Goal: Task Accomplishment & Management: Manage account settings

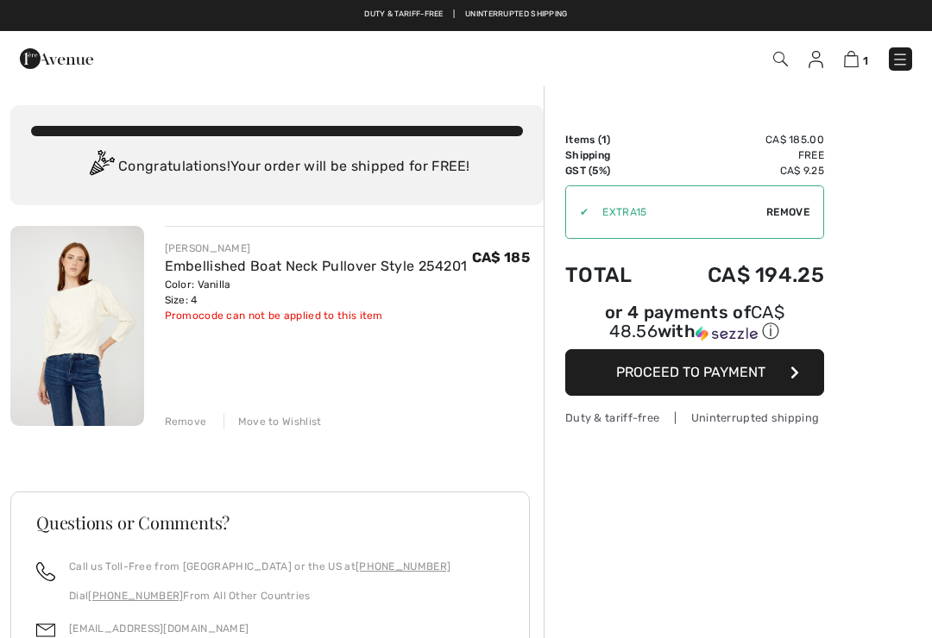
click at [277, 428] on div "Move to Wishlist" at bounding box center [272, 422] width 98 height 16
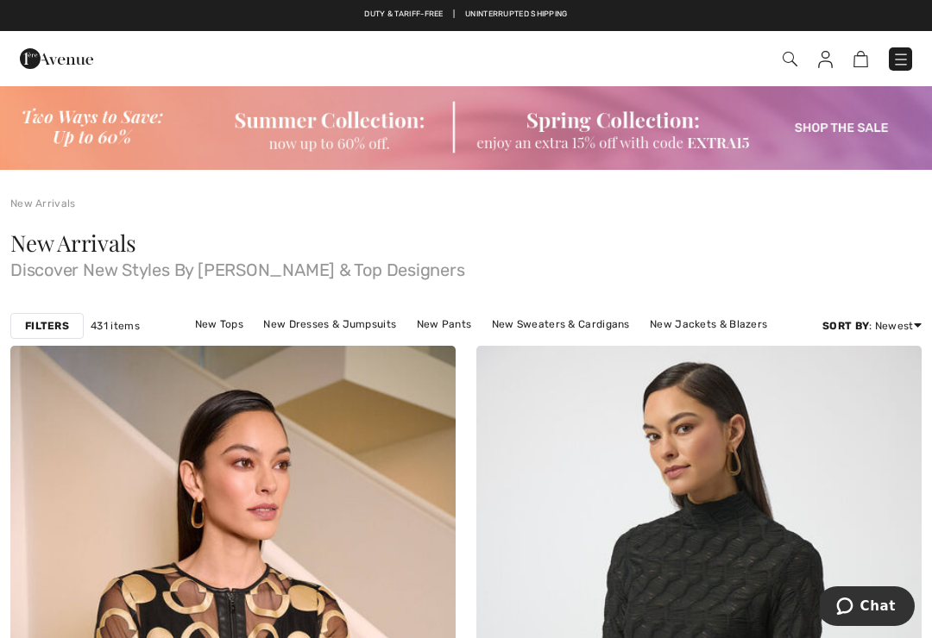
click at [333, 141] on img at bounding box center [466, 127] width 932 height 85
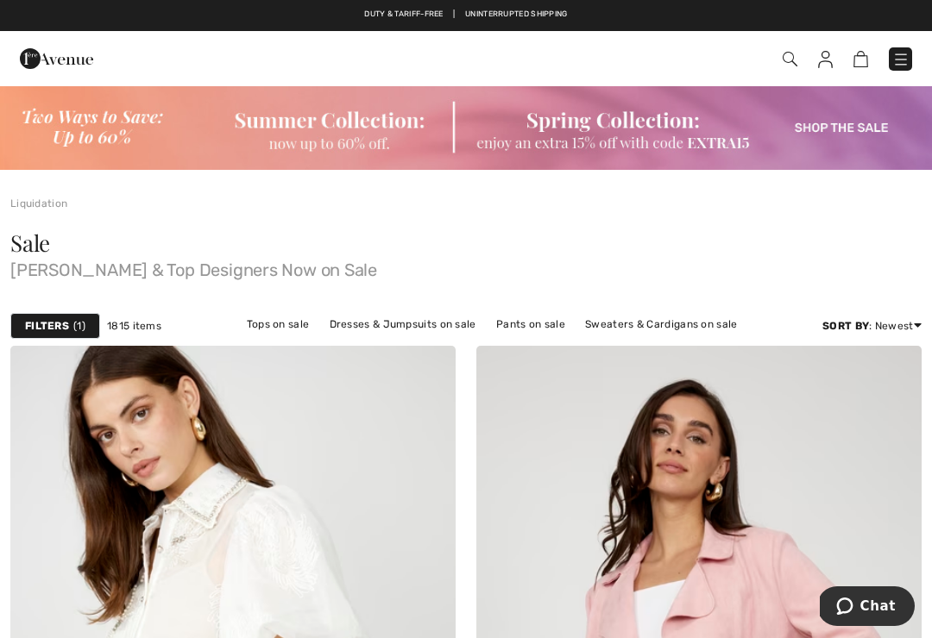
click at [827, 64] on img at bounding box center [825, 59] width 15 height 17
click at [829, 64] on img at bounding box center [825, 59] width 15 height 17
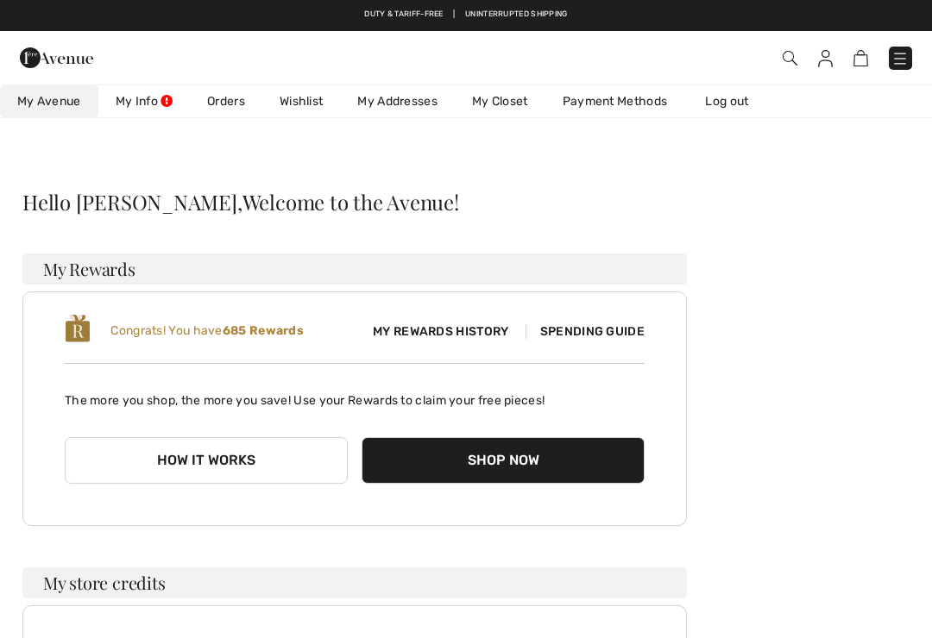
click at [306, 105] on link "Wishlist" at bounding box center [301, 101] width 78 height 32
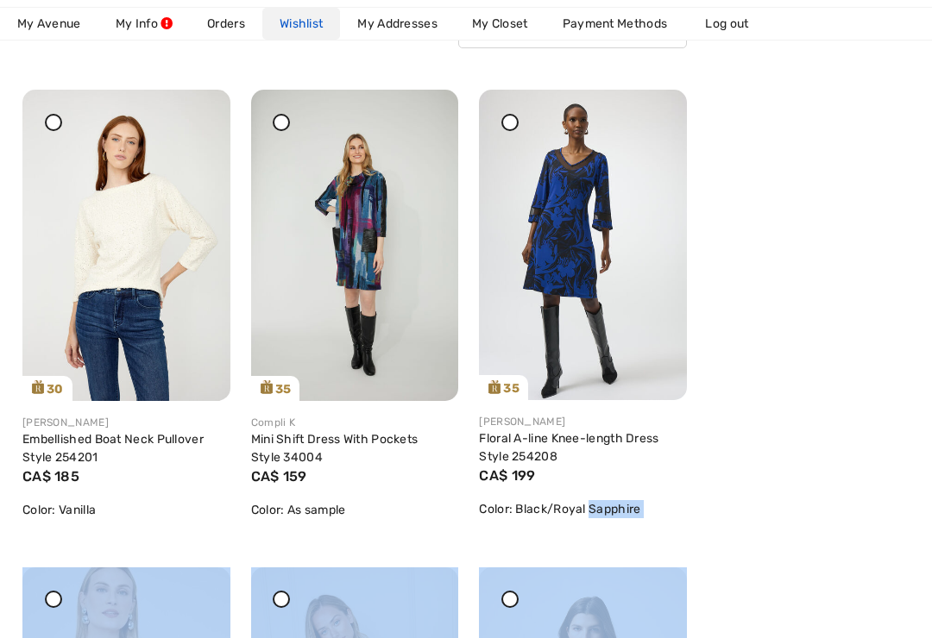
scroll to position [257, 0]
click at [52, 128] on div at bounding box center [53, 122] width 17 height 17
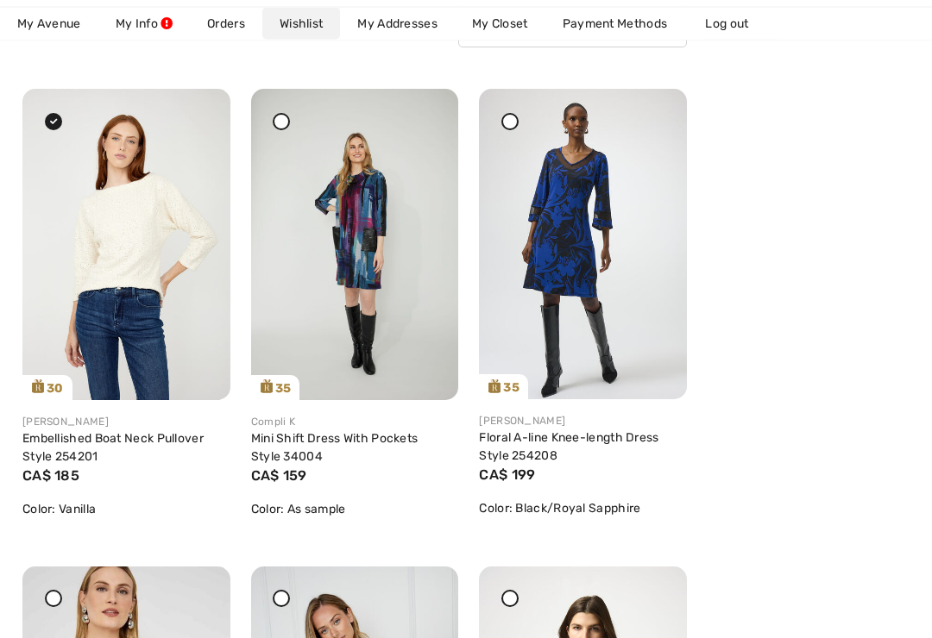
scroll to position [258, 0]
click at [198, 124] on icon at bounding box center [197, 122] width 10 height 12
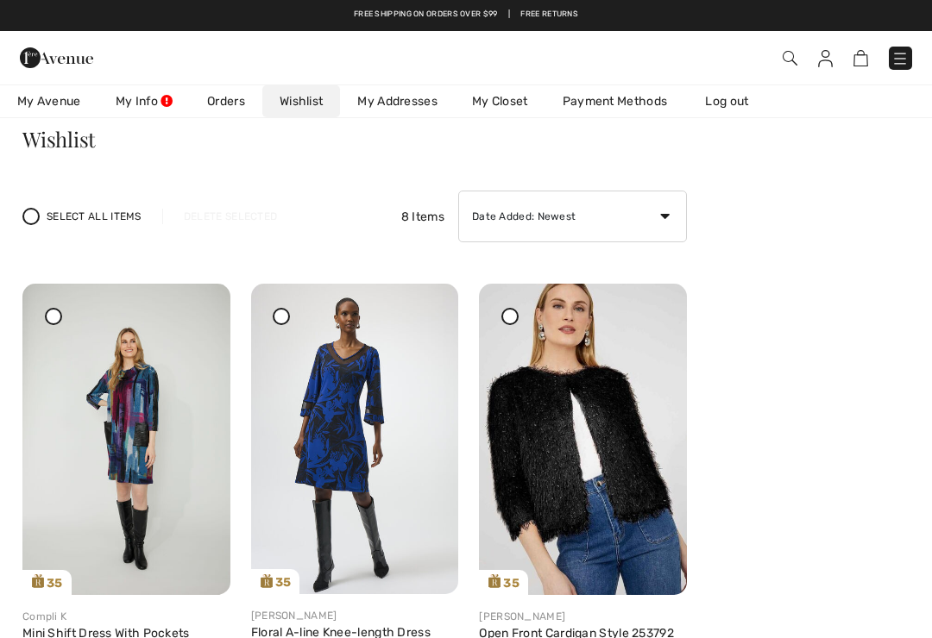
scroll to position [0, 0]
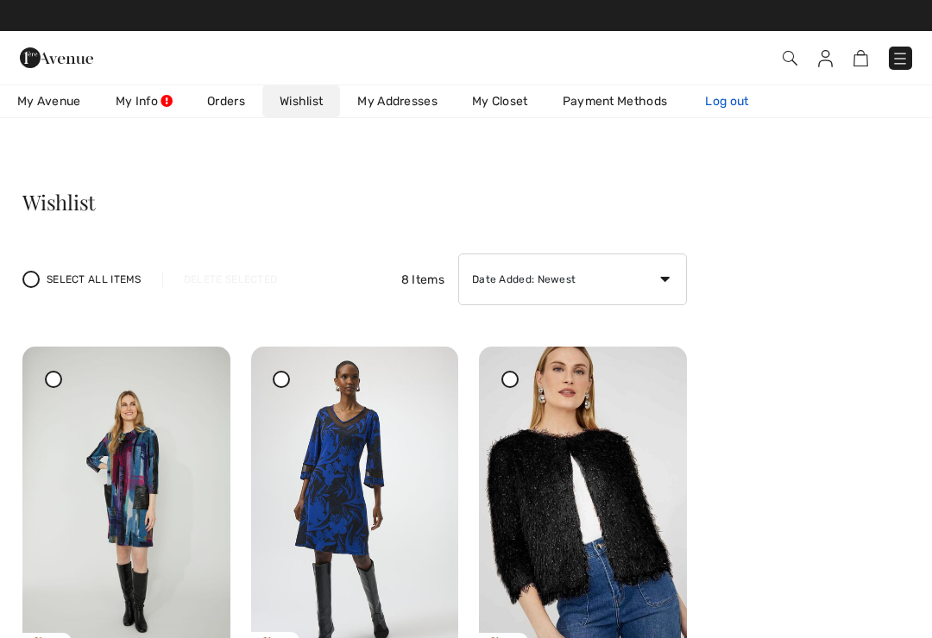
click at [727, 106] on link "Log out" at bounding box center [735, 101] width 95 height 32
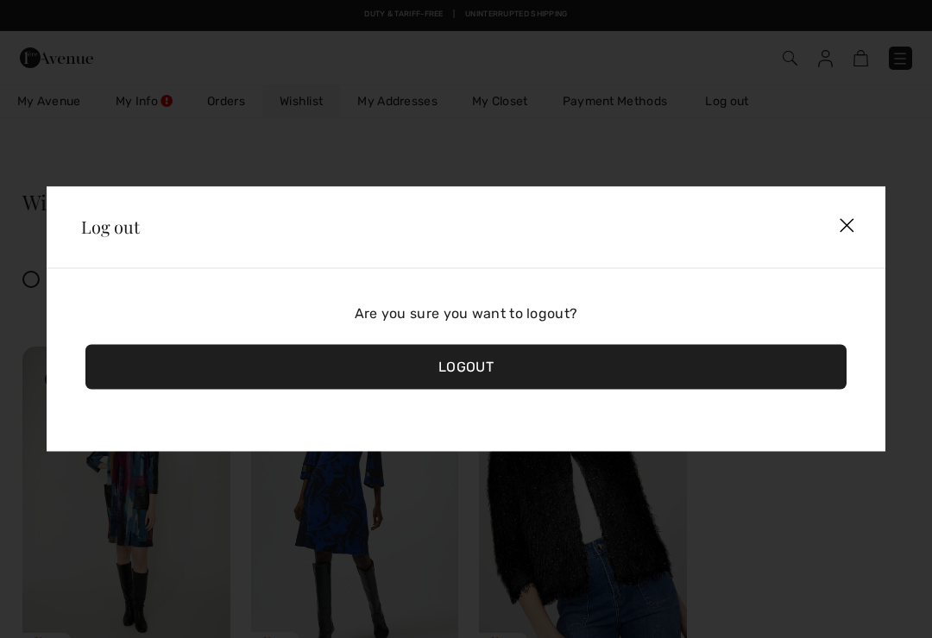
click at [516, 374] on div "Logout" at bounding box center [465, 367] width 761 height 45
